Goal: Transaction & Acquisition: Purchase product/service

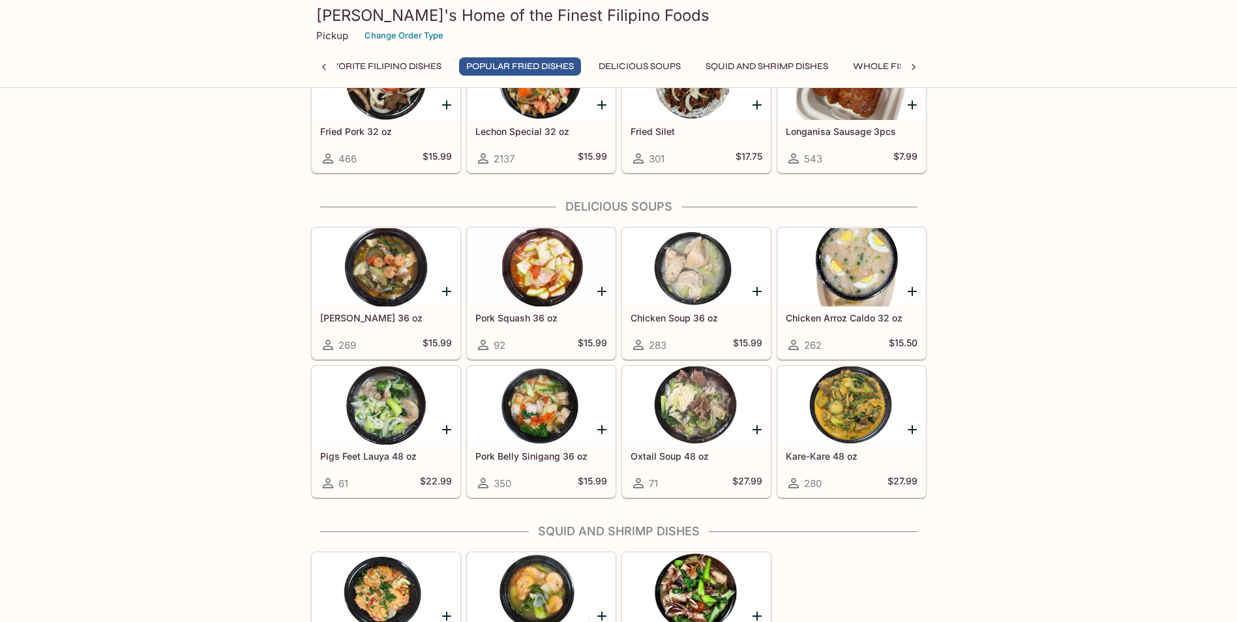
scroll to position [1484, 0]
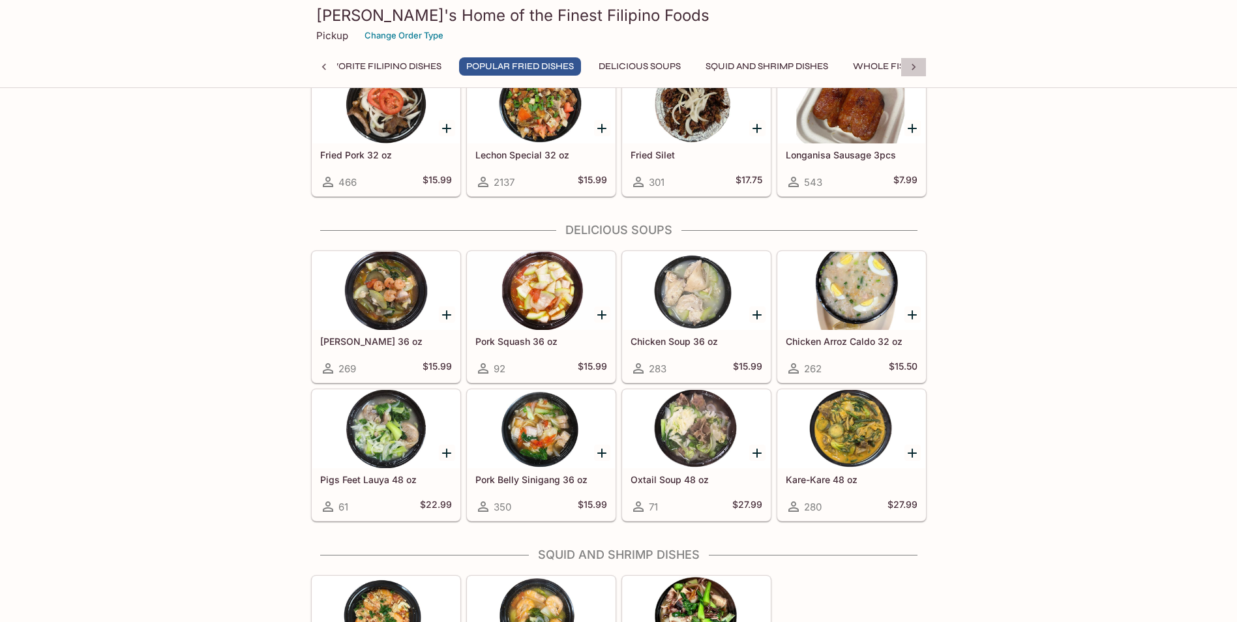
click at [916, 66] on icon at bounding box center [913, 67] width 13 height 13
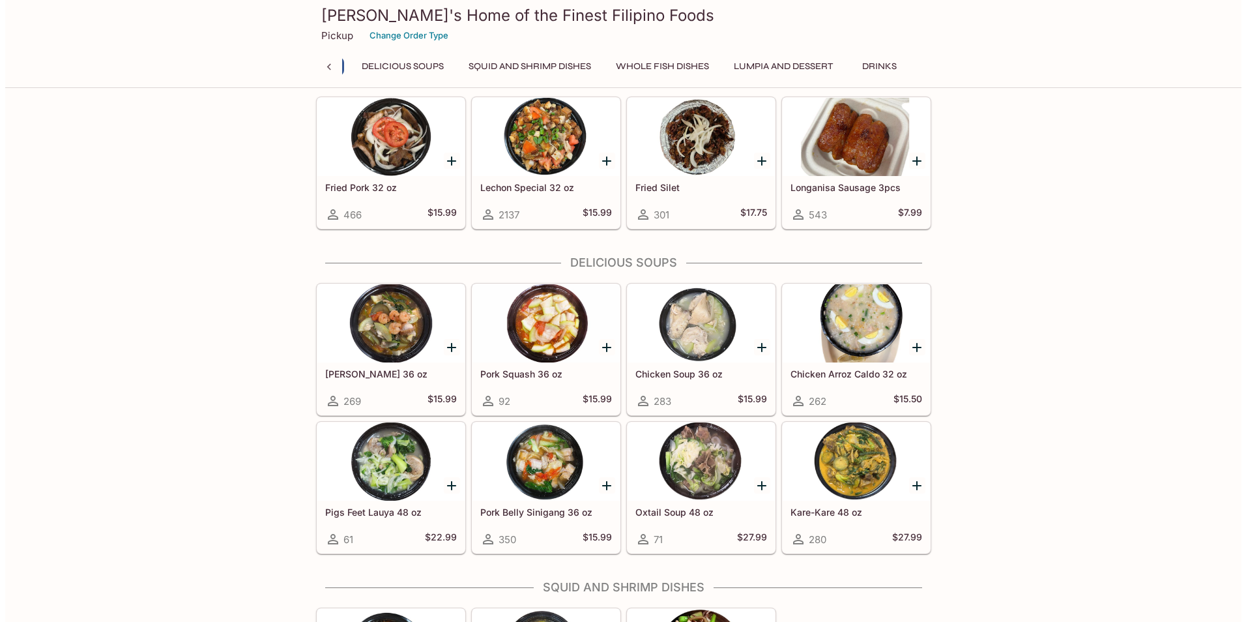
scroll to position [1418, 0]
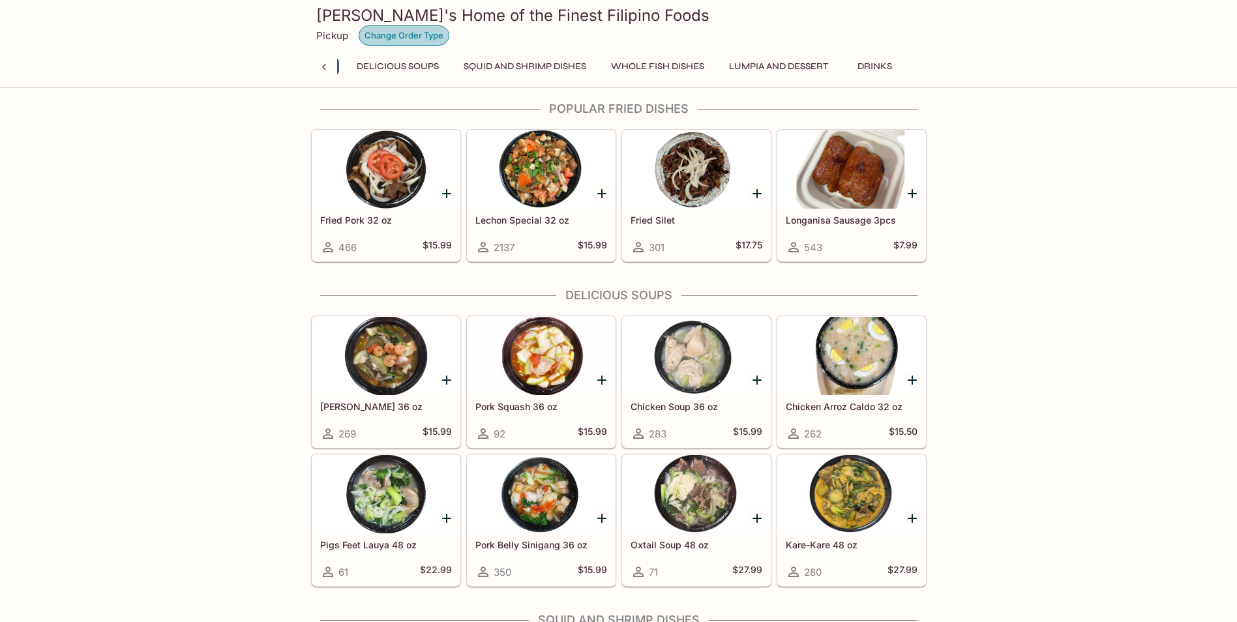
click at [382, 38] on button "Change Order Type" at bounding box center [404, 35] width 91 height 20
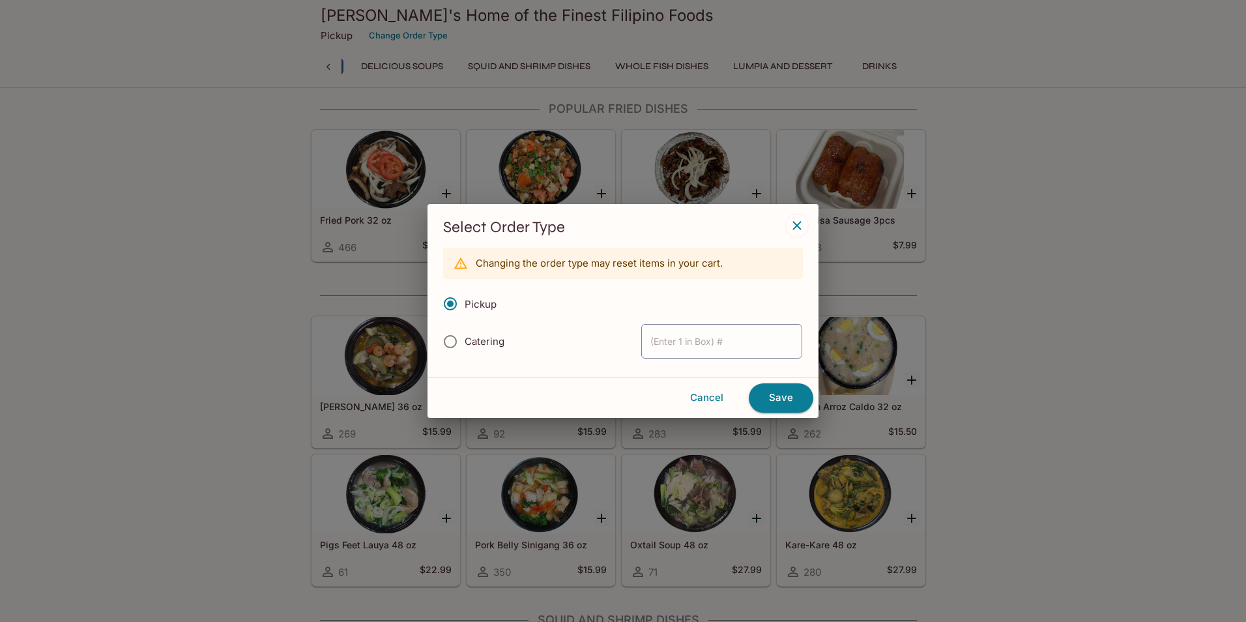
click at [486, 340] on span "Catering" at bounding box center [485, 341] width 40 height 12
click at [464, 340] on input "Catering" at bounding box center [450, 341] width 27 height 27
radio input "true"
click at [786, 400] on button "Save" at bounding box center [781, 397] width 65 height 29
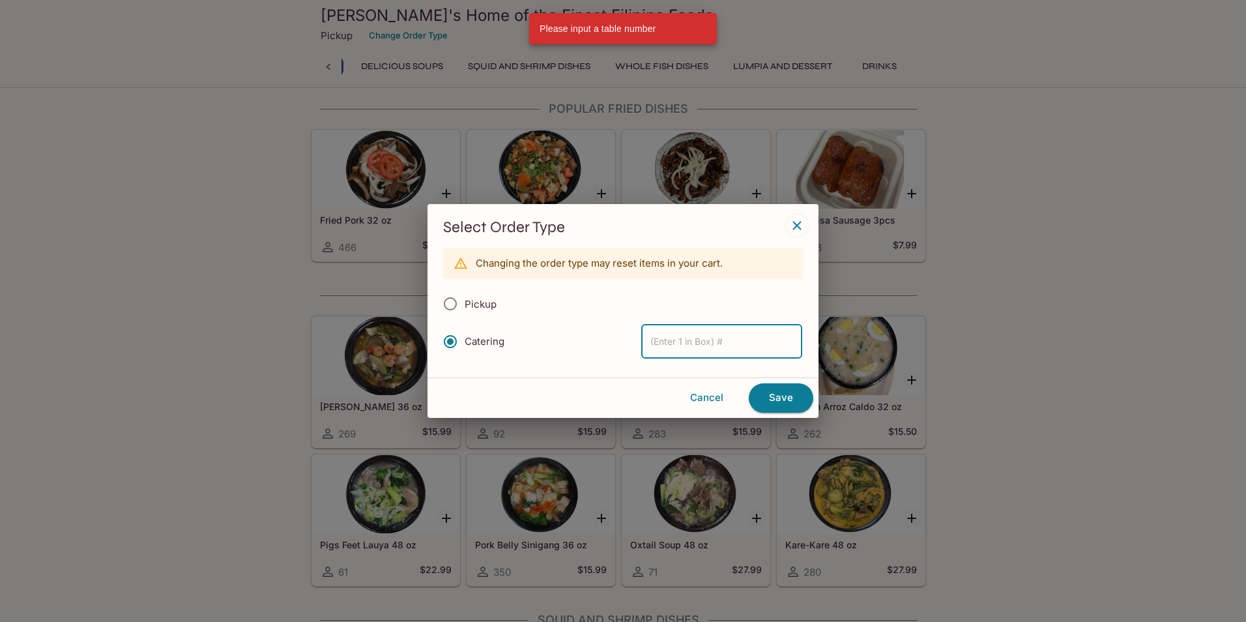
drag, startPoint x: 744, startPoint y: 344, endPoint x: 742, endPoint y: 331, distance: 13.2
click at [743, 344] on input "text" at bounding box center [721, 341] width 161 height 35
type input "adobo"
drag, startPoint x: 724, startPoint y: 336, endPoint x: 535, endPoint y: 332, distance: 189.7
click at [535, 332] on div "Catering adobo ​" at bounding box center [623, 341] width 360 height 36
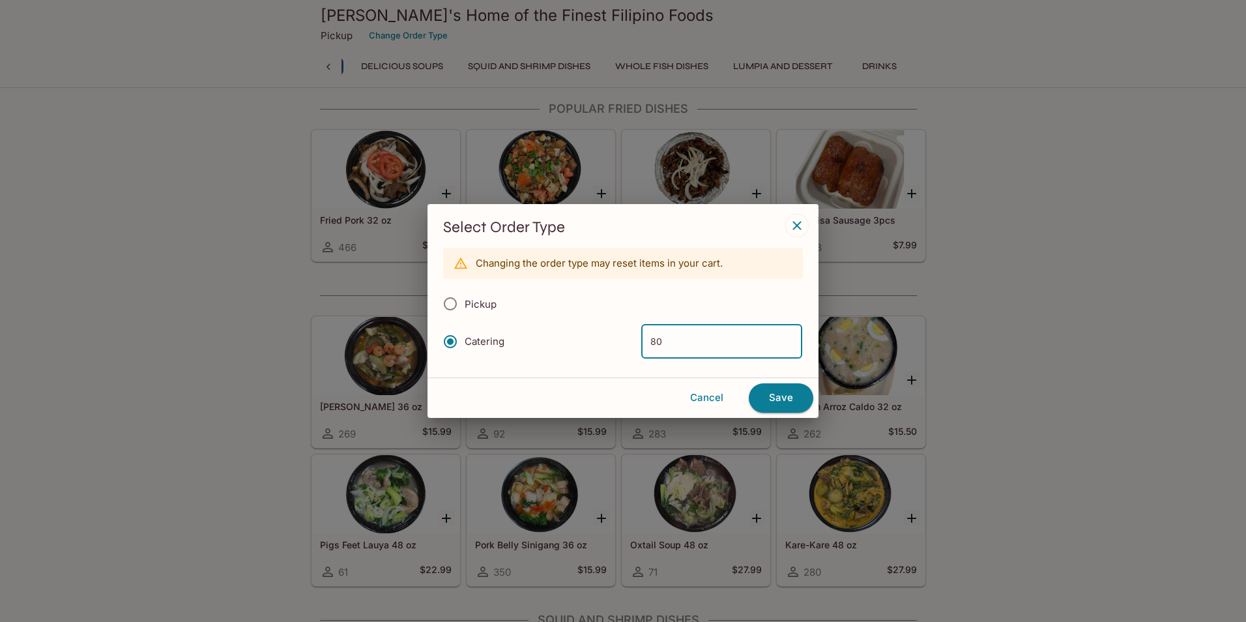
type input "80"
click at [782, 396] on button "Save" at bounding box center [781, 397] width 65 height 29
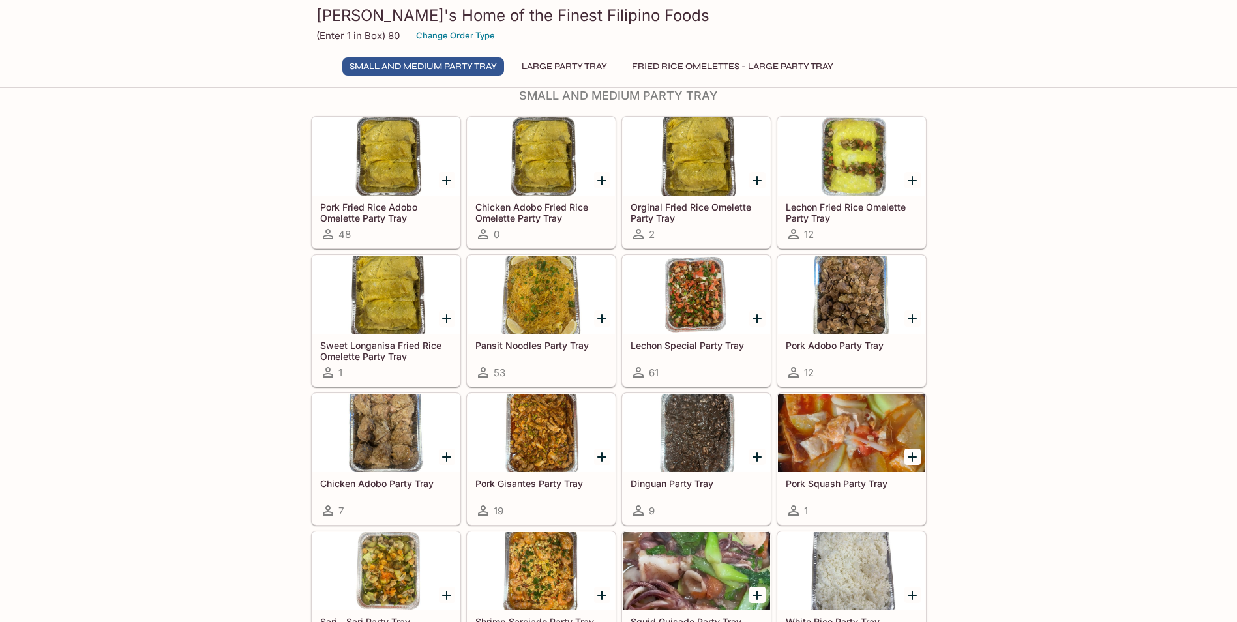
scroll to position [130, 0]
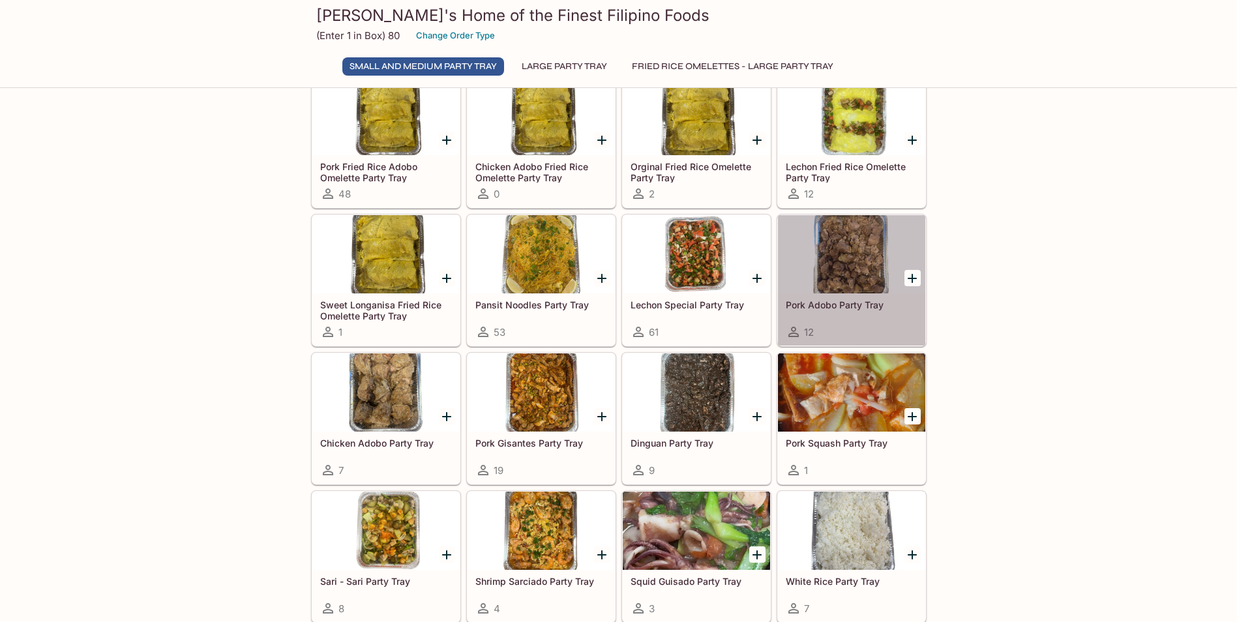
click at [830, 248] on div at bounding box center [851, 254] width 147 height 78
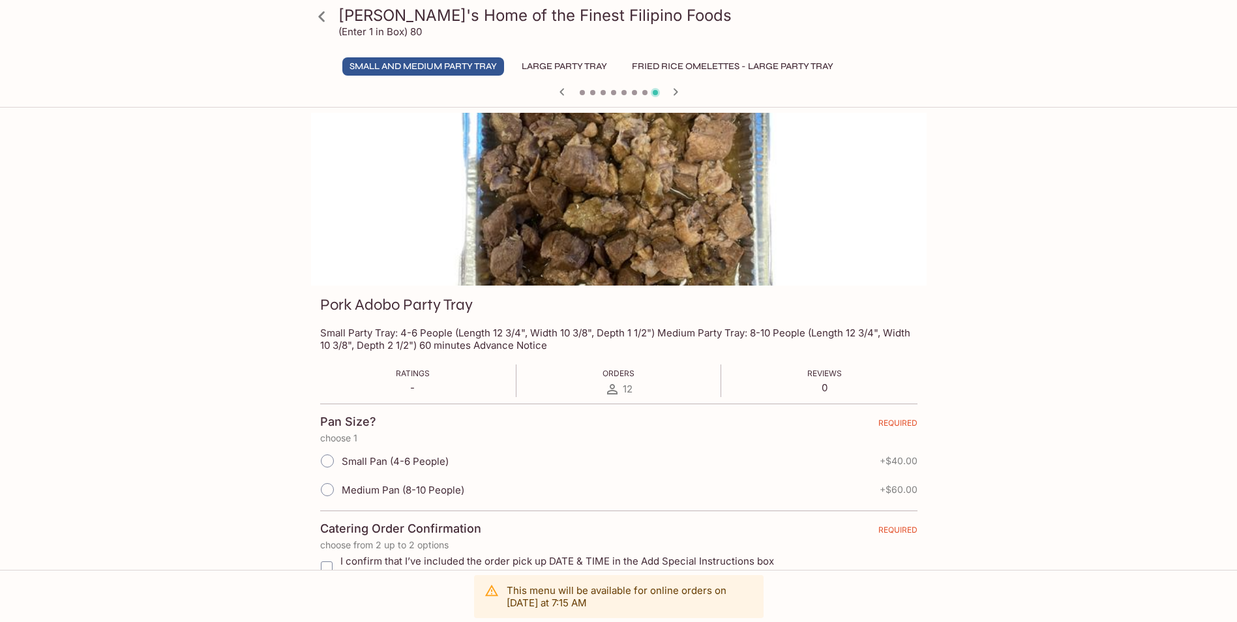
click at [588, 64] on button "Large Party Tray" at bounding box center [564, 66] width 100 height 18
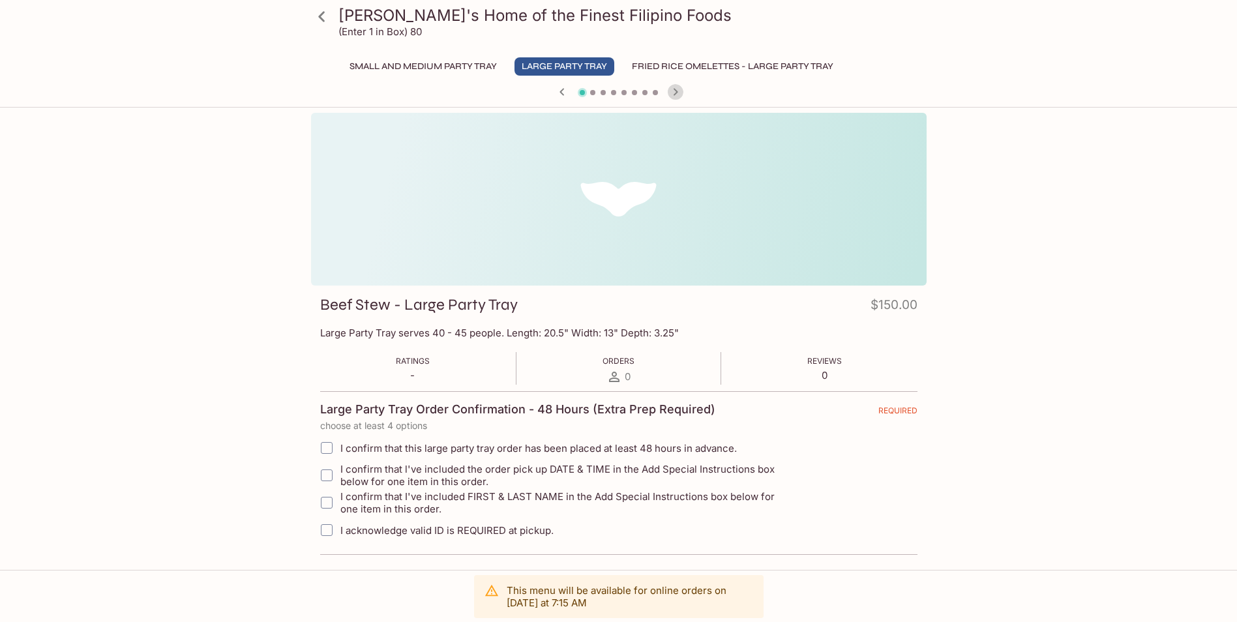
click at [676, 95] on icon "button" at bounding box center [676, 92] width 16 height 16
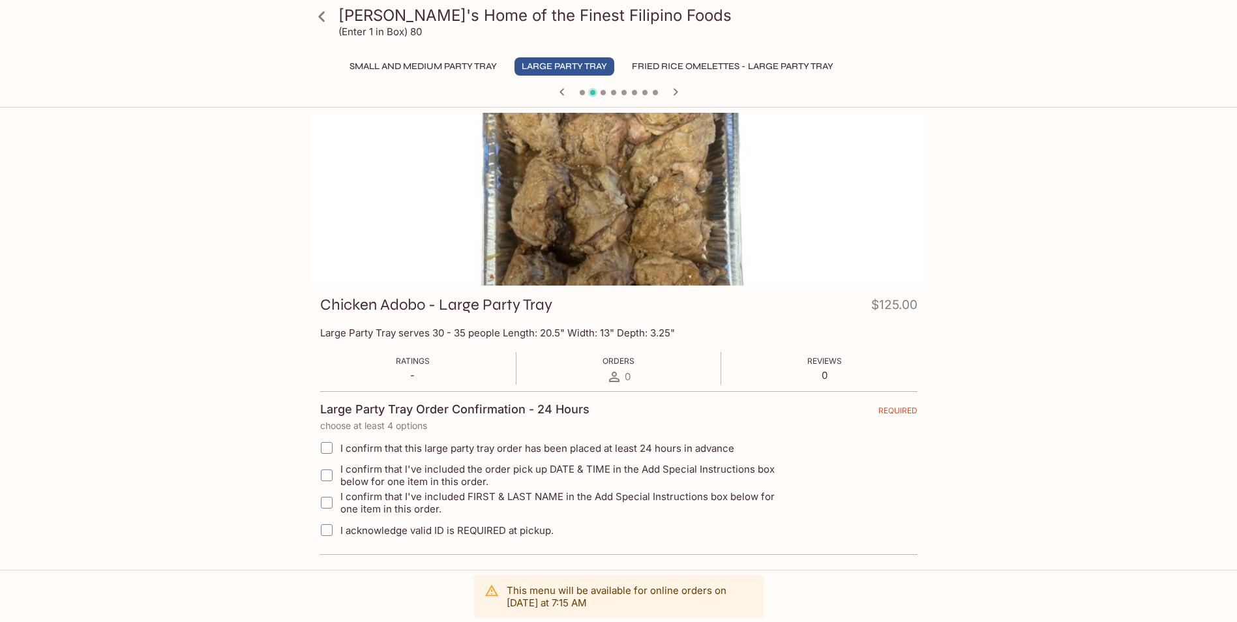
click at [677, 88] on icon "button" at bounding box center [676, 92] width 16 height 16
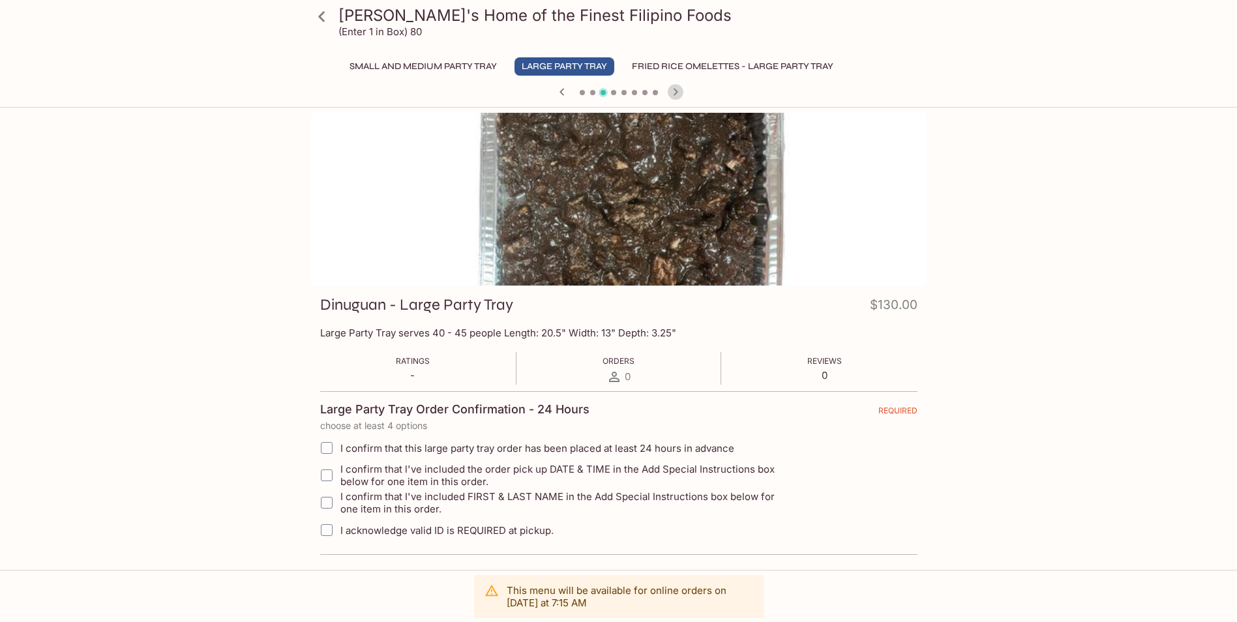
click at [677, 93] on icon "button" at bounding box center [675, 91] width 5 height 7
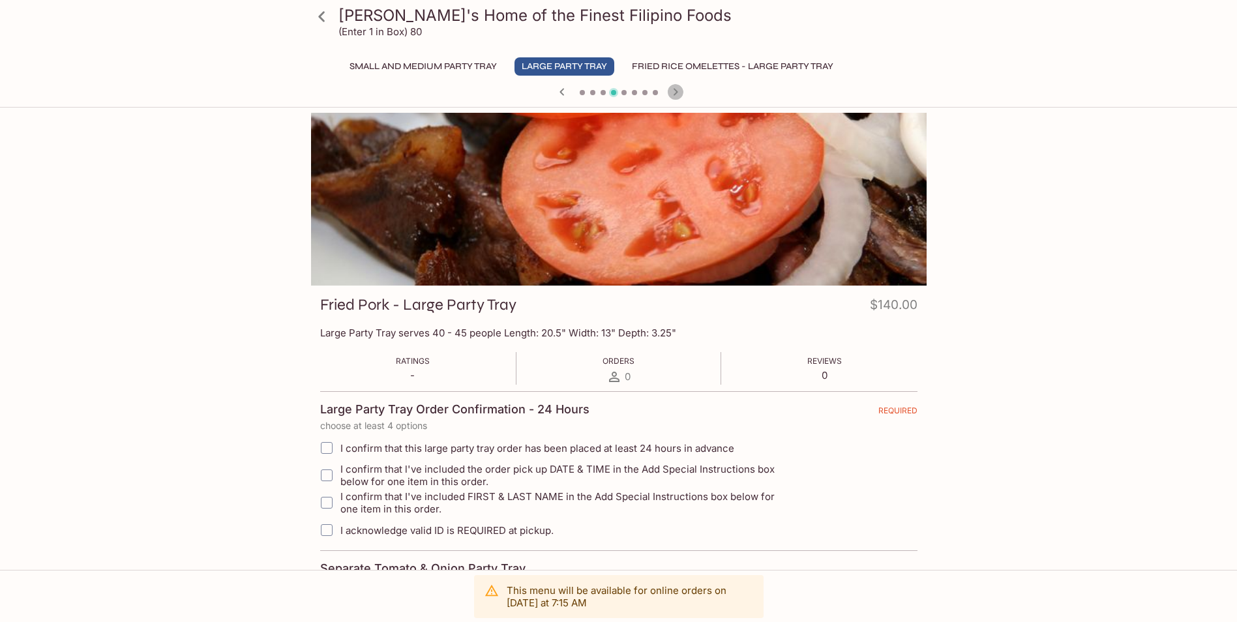
click at [677, 93] on icon "button" at bounding box center [675, 91] width 5 height 7
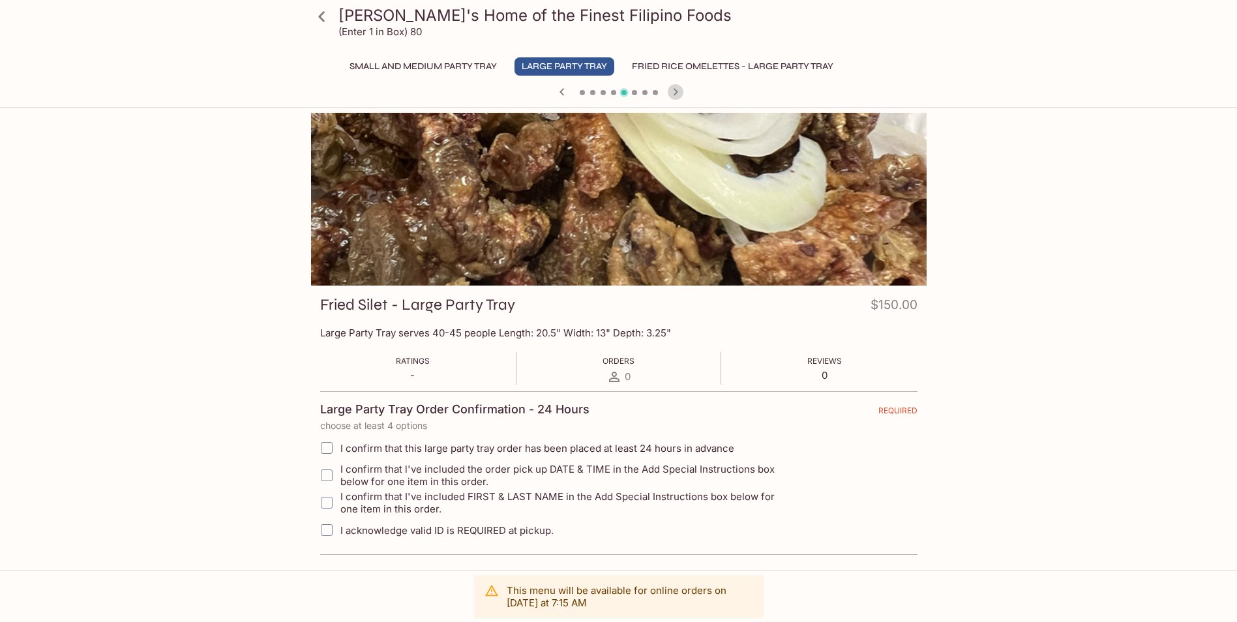
click at [677, 93] on icon "button" at bounding box center [675, 91] width 5 height 7
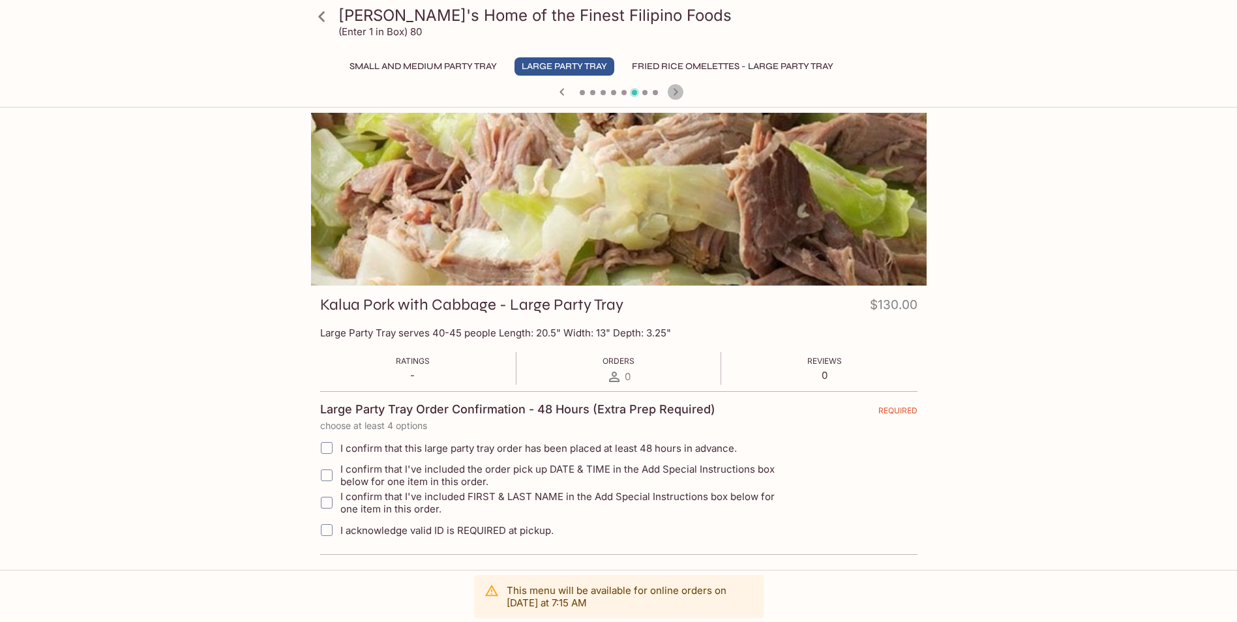
click at [677, 93] on icon "button" at bounding box center [675, 91] width 5 height 7
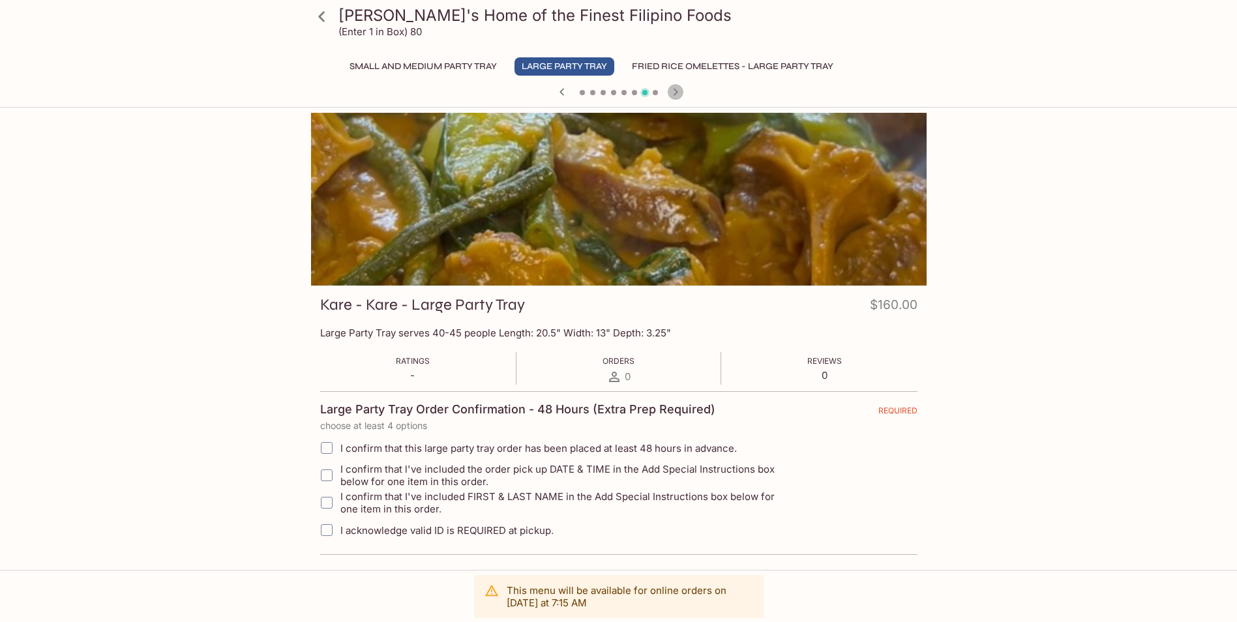
click at [677, 93] on icon "button" at bounding box center [675, 91] width 5 height 7
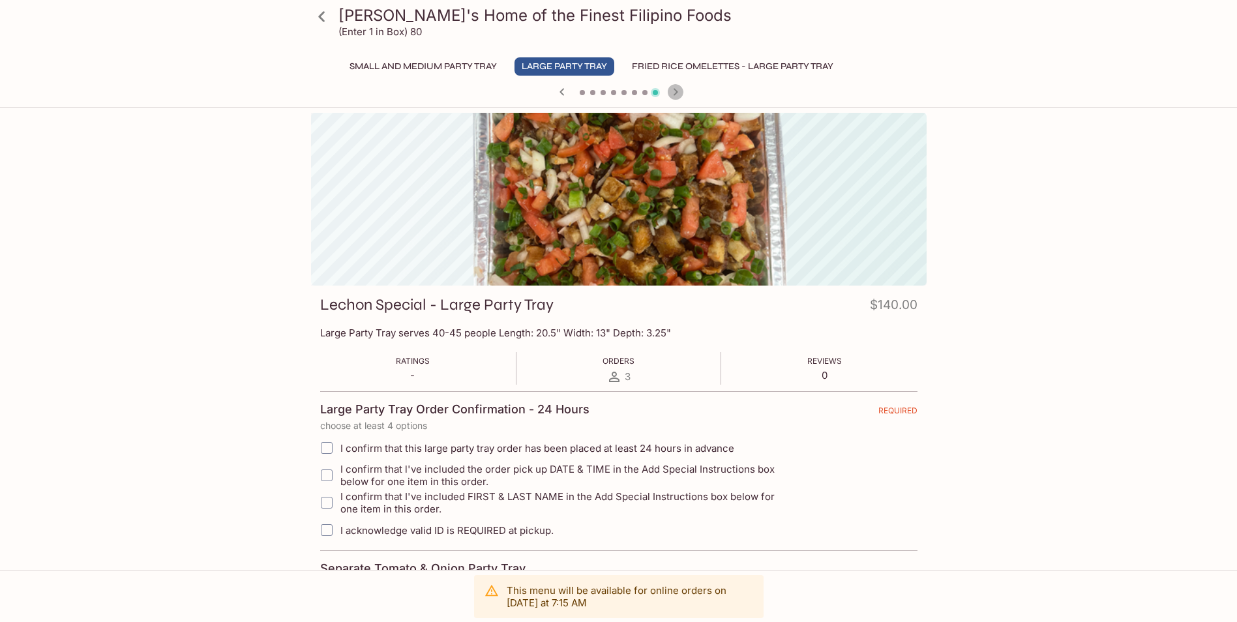
click at [677, 93] on icon "button" at bounding box center [675, 91] width 5 height 7
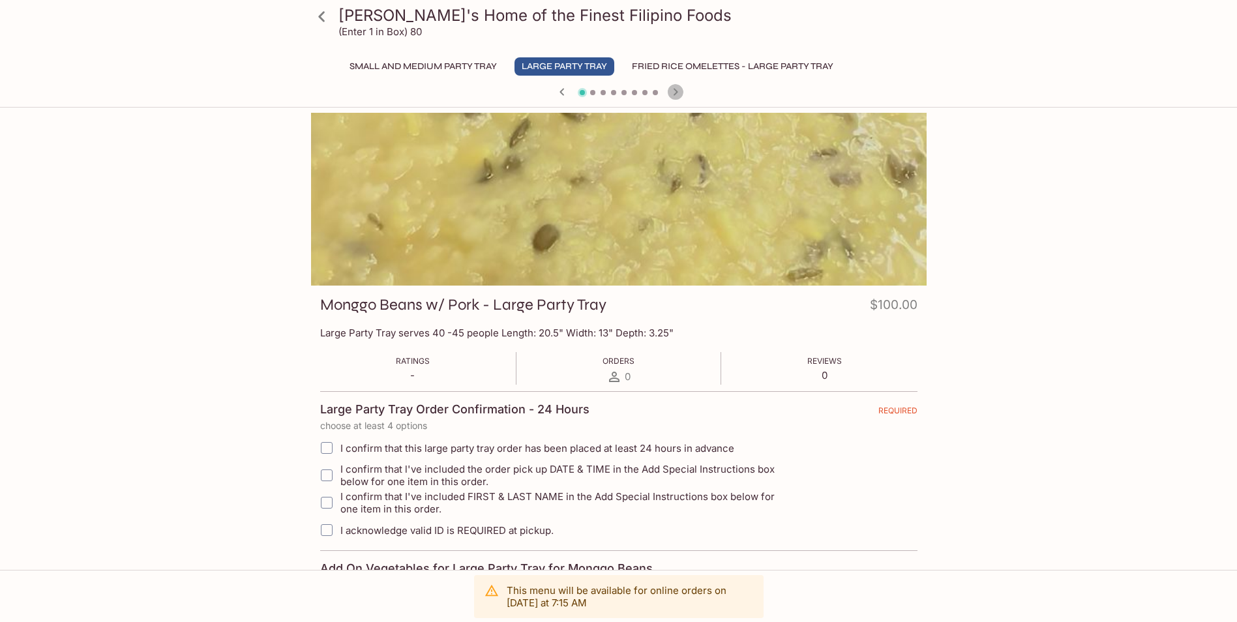
click at [677, 93] on icon "button" at bounding box center [675, 91] width 5 height 7
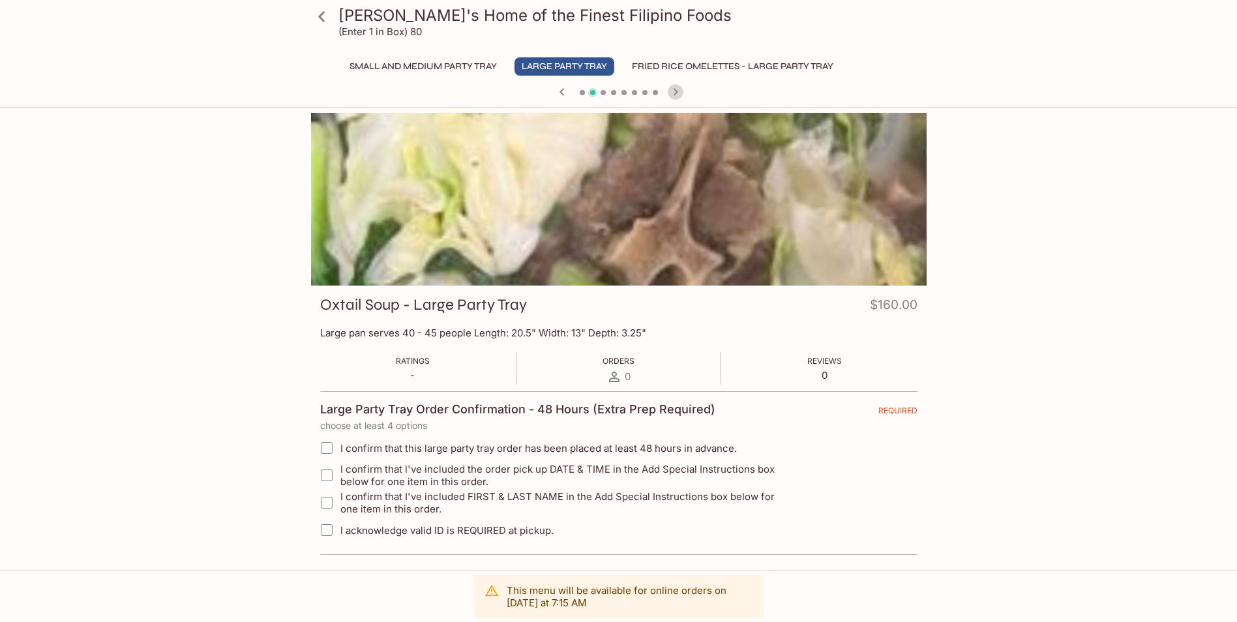
click at [677, 93] on icon "button" at bounding box center [675, 91] width 5 height 7
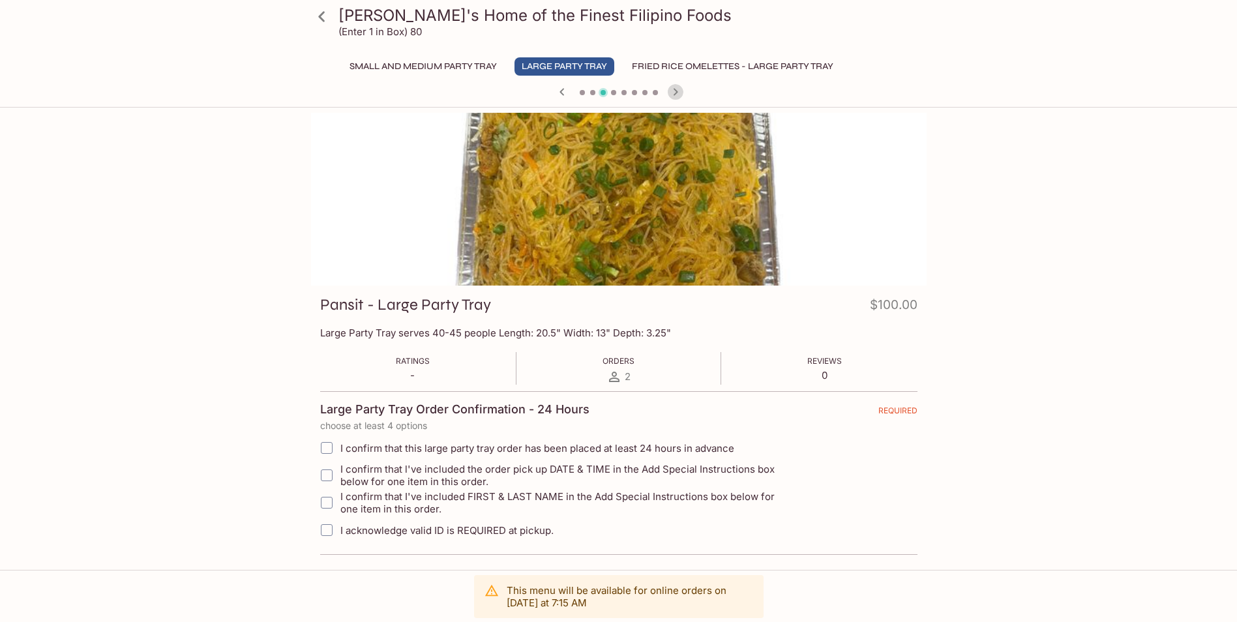
click at [677, 93] on icon "button" at bounding box center [675, 91] width 5 height 7
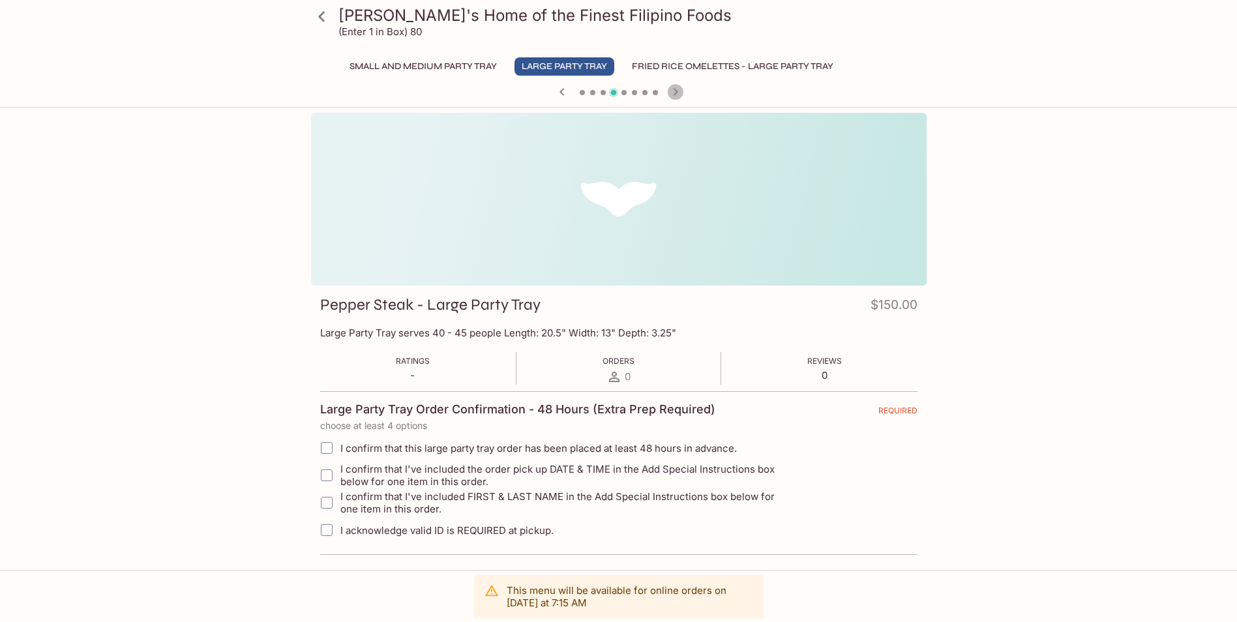
click at [677, 93] on icon "button" at bounding box center [675, 91] width 5 height 7
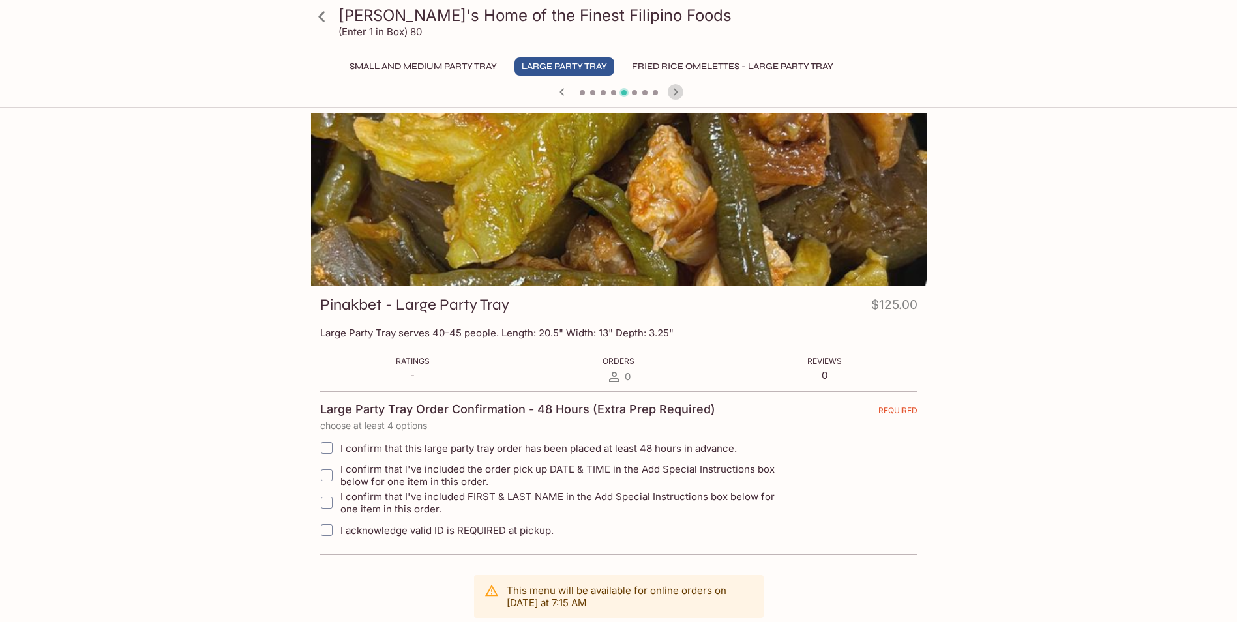
click at [677, 94] on icon "button" at bounding box center [676, 92] width 16 height 16
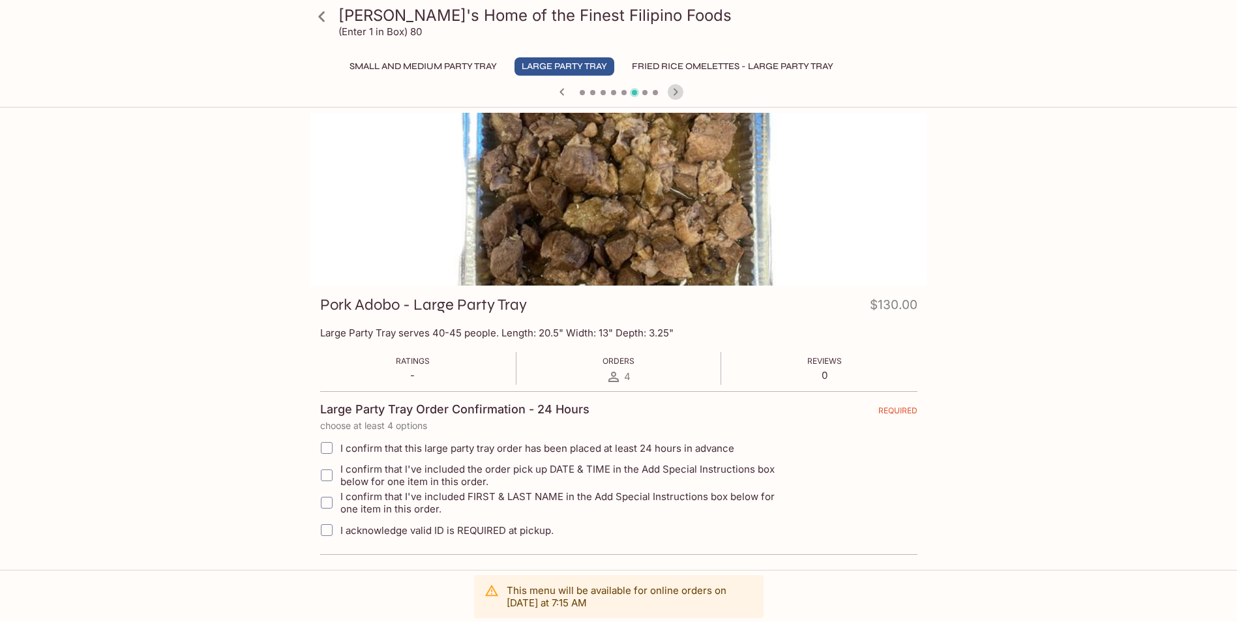
click at [675, 91] on icon "button" at bounding box center [675, 91] width 5 height 7
